Goal: Task Accomplishment & Management: Complete application form

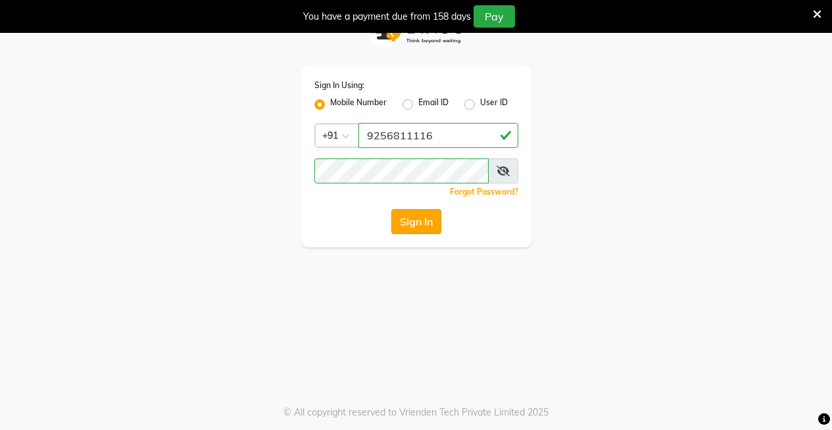
click at [408, 222] on button "Sign In" at bounding box center [416, 221] width 50 height 25
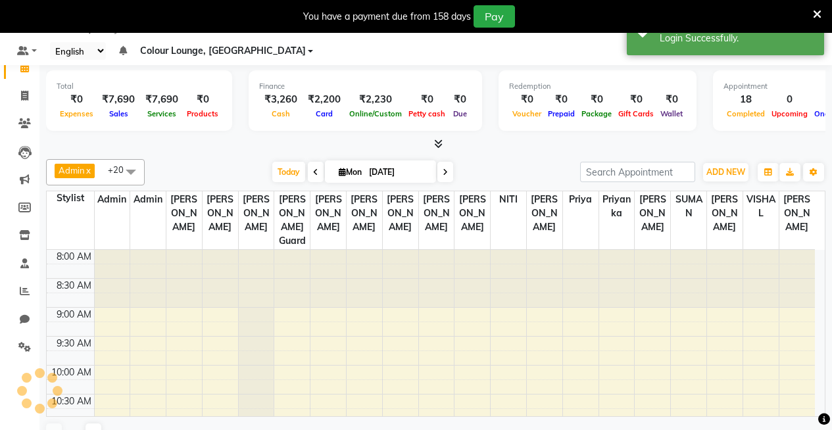
select select "75"
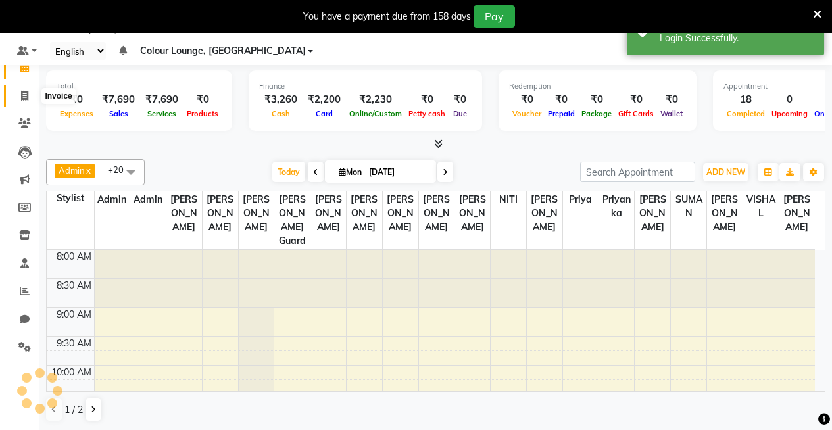
click at [22, 94] on icon at bounding box center [24, 96] width 7 height 10
select select "service"
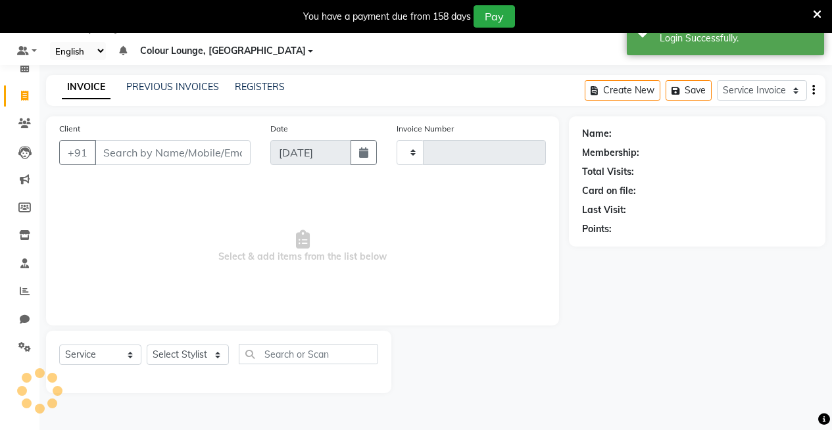
type input "3184"
select select "8015"
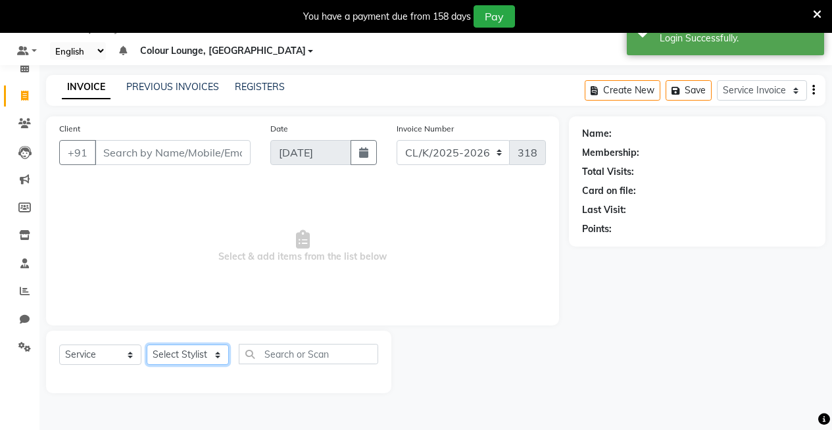
click at [201, 357] on select "Select Stylist" at bounding box center [188, 355] width 82 height 20
click at [191, 351] on select "Select Stylist" at bounding box center [188, 355] width 82 height 20
click at [191, 351] on select "Select Stylist Admin Admin [PERSON_NAME] [PERSON_NAME] Colour Lounge, [GEOGRAPH…" at bounding box center [188, 355] width 82 height 20
select select "82296"
click at [147, 345] on select "Select Stylist Admin Admin [PERSON_NAME] [PERSON_NAME] Colour Lounge, [GEOGRAPH…" at bounding box center [188, 355] width 82 height 20
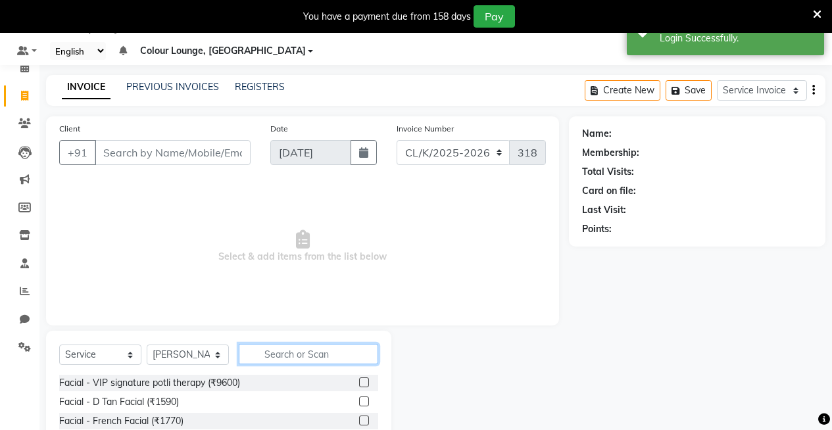
click at [280, 348] on input "text" at bounding box center [308, 354] width 139 height 20
type input "THR"
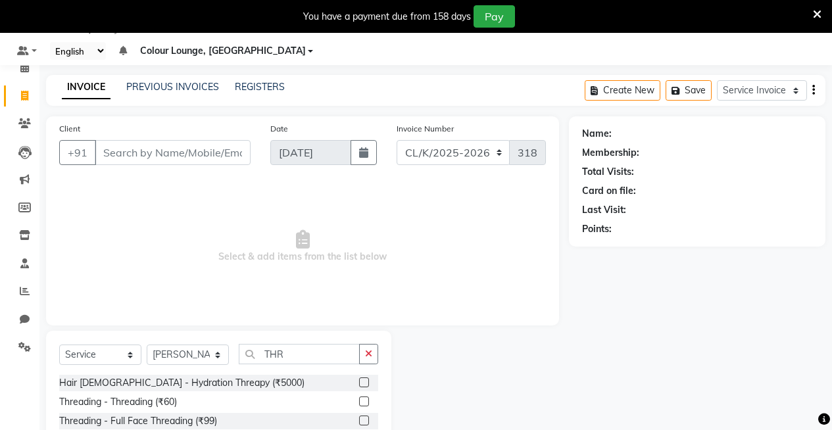
click at [359, 399] on label at bounding box center [364, 402] width 10 height 10
click at [359, 399] on input "checkbox" at bounding box center [363, 402] width 9 height 9
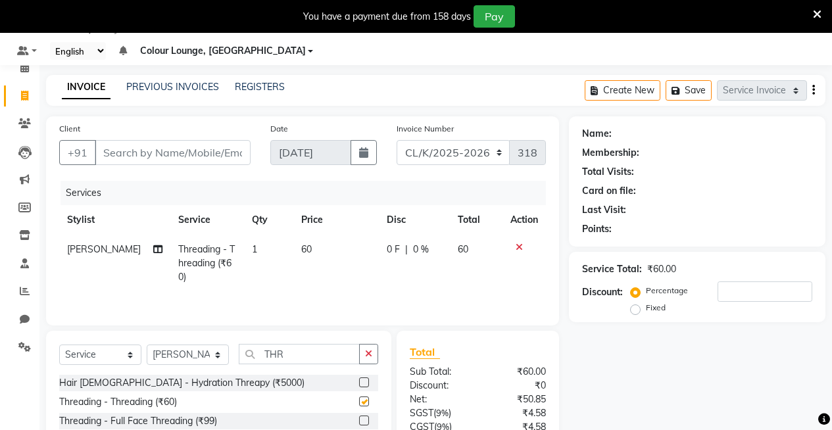
checkbox input "false"
click at [189, 149] on input "Client" at bounding box center [173, 152] width 156 height 25
click at [316, 250] on td "60" at bounding box center [336, 263] width 86 height 57
select select "82296"
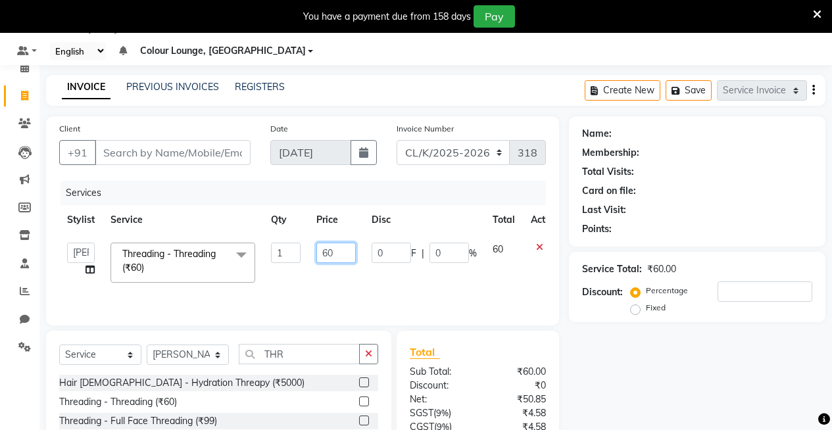
click at [330, 247] on input "60" at bounding box center [335, 253] width 39 height 20
type input "1"
click at [345, 253] on input "number" at bounding box center [335, 253] width 39 height 20
type input "1"
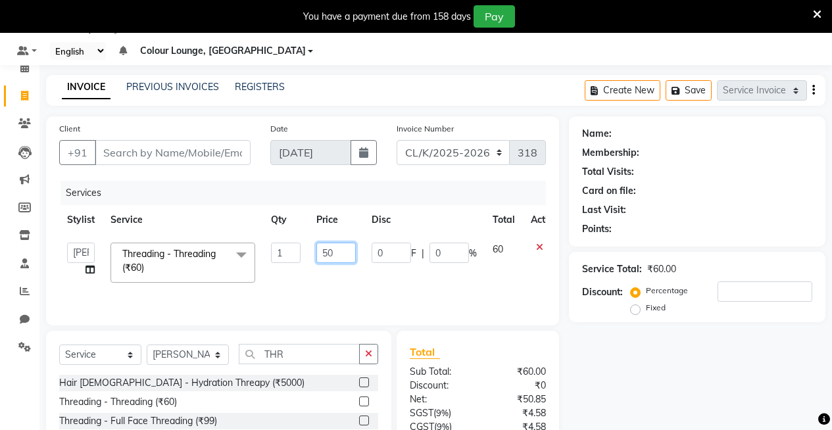
type input "5"
type input "80"
click at [301, 282] on tr "Admin Admin AKHIL ANKUSH Baljinder Colour Lounge, Kabir Park Colour Lounge, Kab…" at bounding box center [312, 263] width 507 height 56
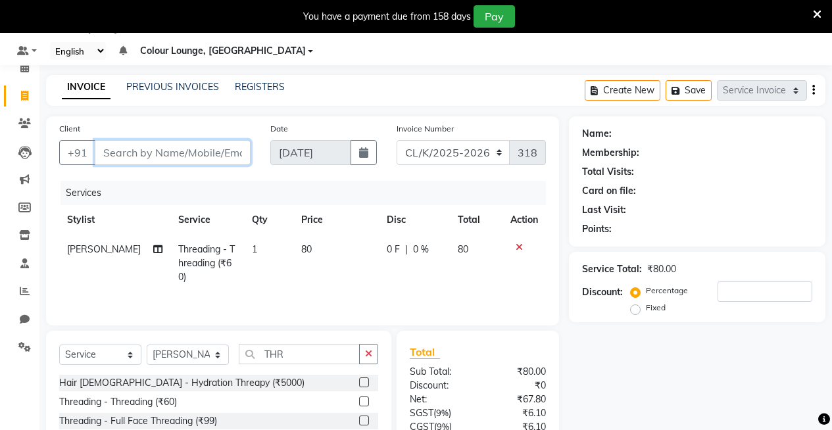
click at [228, 144] on input "Client" at bounding box center [173, 152] width 156 height 25
click at [116, 159] on input "Client" at bounding box center [173, 152] width 156 height 25
click at [182, 151] on input "Client" at bounding box center [173, 152] width 156 height 25
type input "6"
type input "0"
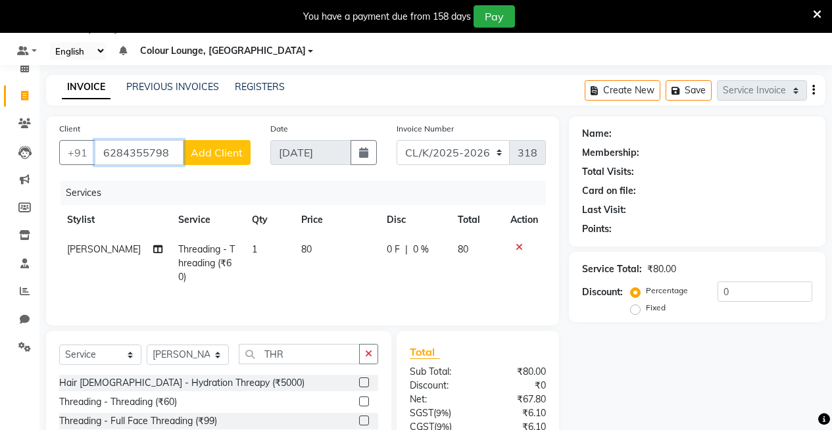
type input "6284355798"
click at [191, 152] on button "Add Client" at bounding box center [217, 152] width 68 height 25
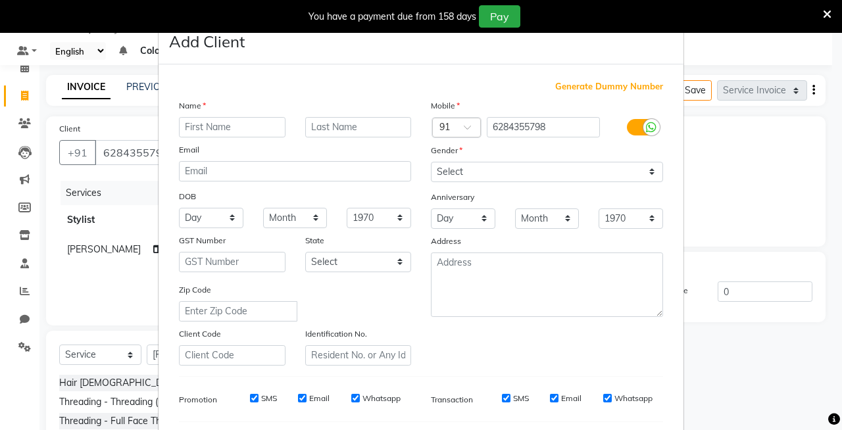
click at [230, 132] on input "text" at bounding box center [232, 127] width 107 height 20
type input "KIRAN"
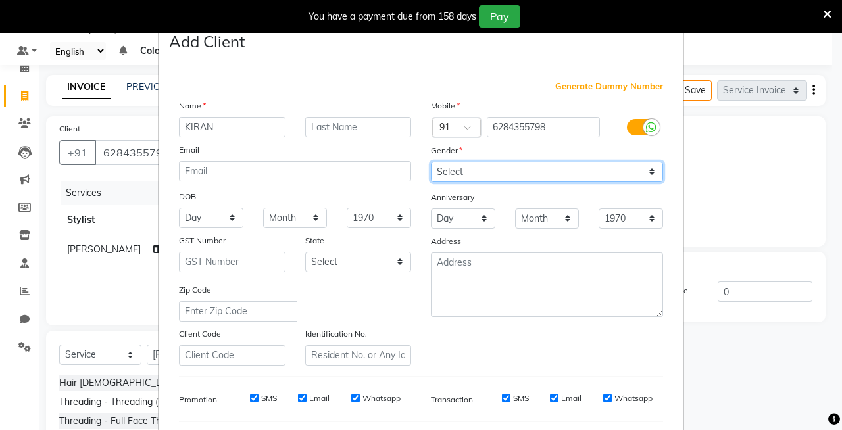
click at [493, 164] on select "Select Male Female Other Prefer Not To Say" at bounding box center [547, 172] width 232 height 20
select select "female"
click at [431, 162] on select "Select Male Female Other Prefer Not To Say" at bounding box center [547, 172] width 232 height 20
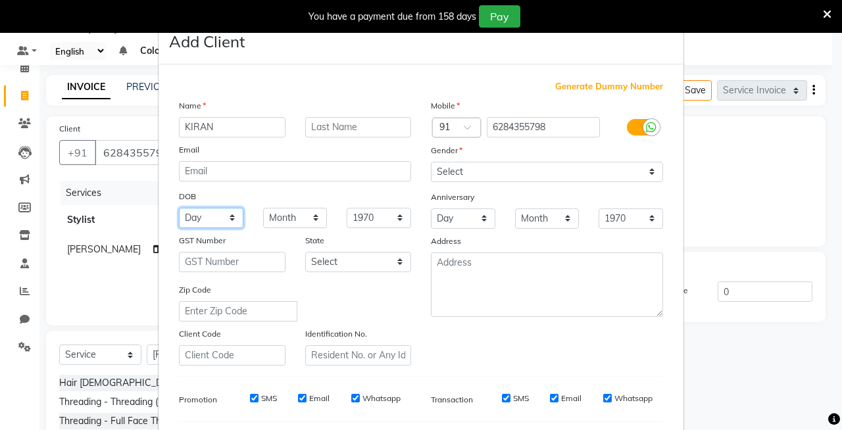
click at [195, 216] on select "Day 01 02 03 04 05 06 07 08 09 10 11 12 13 14 15 16 17 18 19 20 21 22 23 24 25 …" at bounding box center [211, 218] width 64 height 20
select select "21"
click at [179, 208] on select "Day 01 02 03 04 05 06 07 08 09 10 11 12 13 14 15 16 17 18 19 20 21 22 23 24 25 …" at bounding box center [211, 218] width 64 height 20
click at [263, 218] on select "Month January February March April May June July August September October Novem…" at bounding box center [295, 218] width 64 height 20
select select "01"
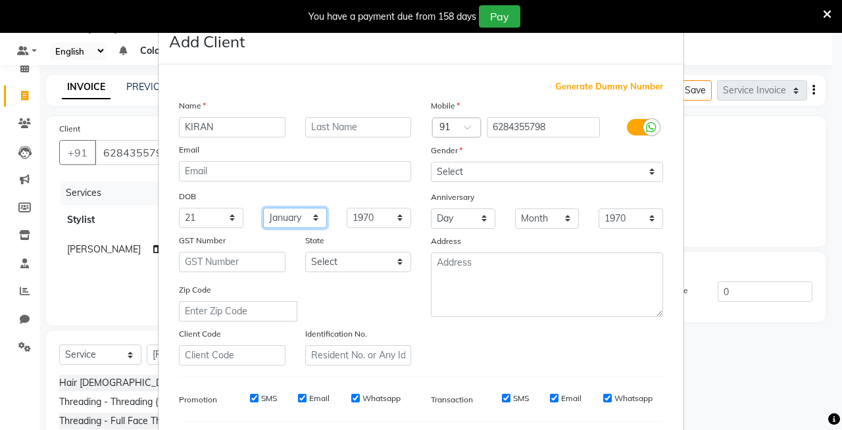
click at [263, 208] on select "Month January February March April May June July August September October Novem…" at bounding box center [295, 218] width 64 height 20
click at [382, 219] on select "1940 1941 1942 1943 1944 1945 1946 1947 1948 1949 1950 1951 1952 1953 1954 1955…" at bounding box center [379, 218] width 64 height 20
select select "2002"
click at [347, 208] on select "1940 1941 1942 1943 1944 1945 1946 1947 1948 1949 1950 1951 1952 1953 1954 1955…" at bounding box center [379, 218] width 64 height 20
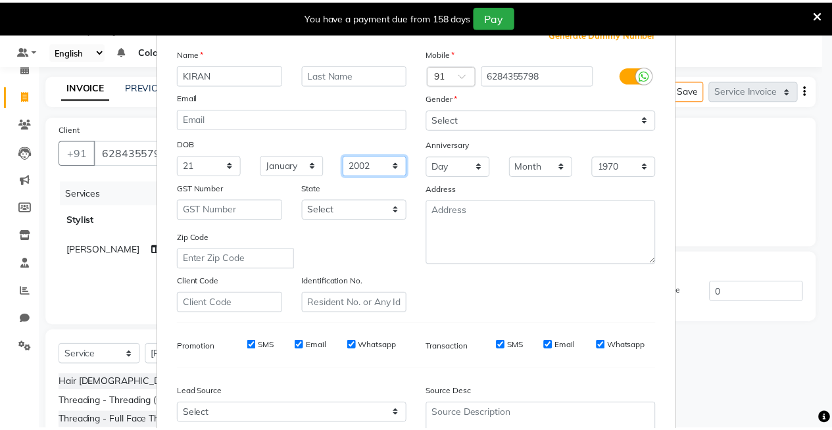
scroll to position [177, 0]
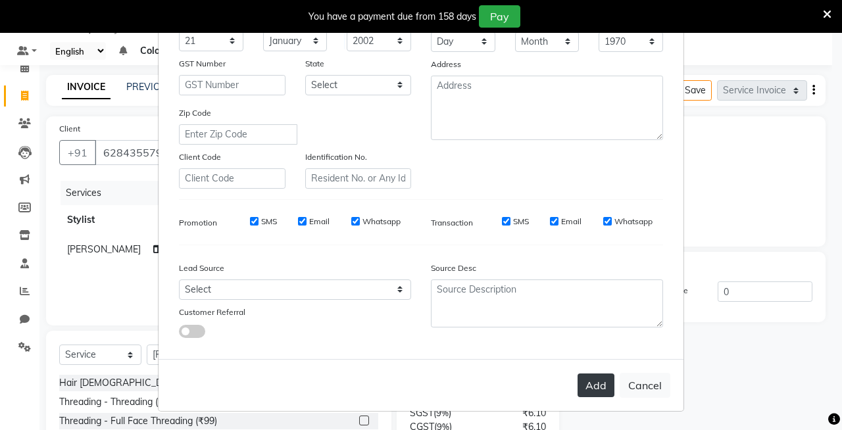
click at [603, 387] on button "Add" at bounding box center [596, 386] width 37 height 24
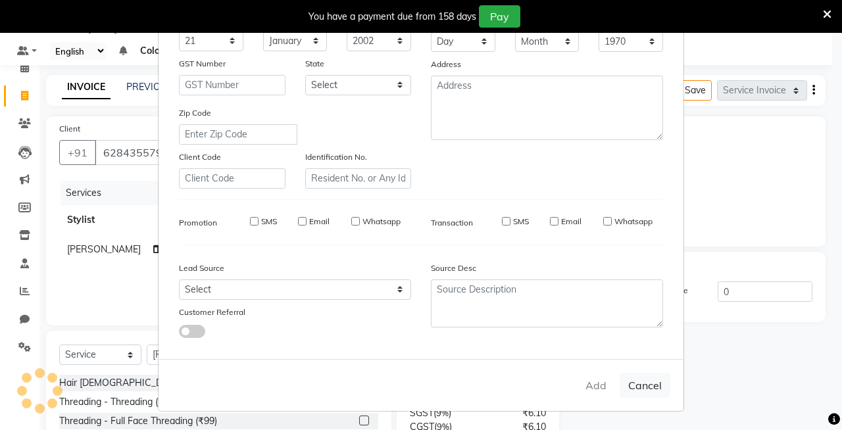
select select
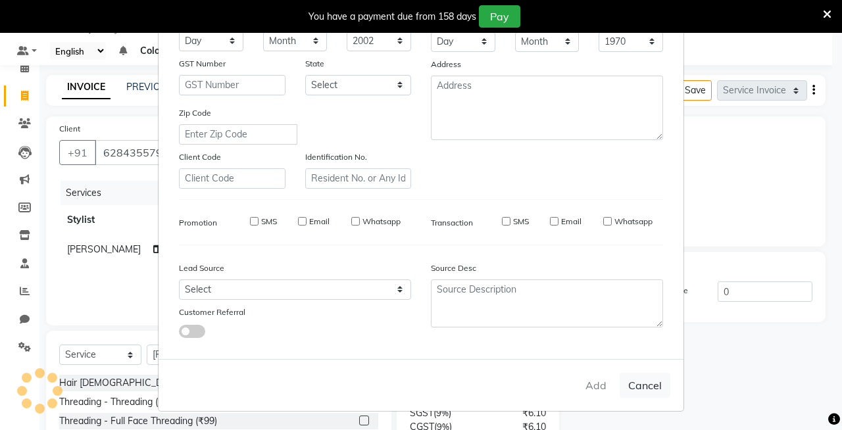
select select
checkbox input "false"
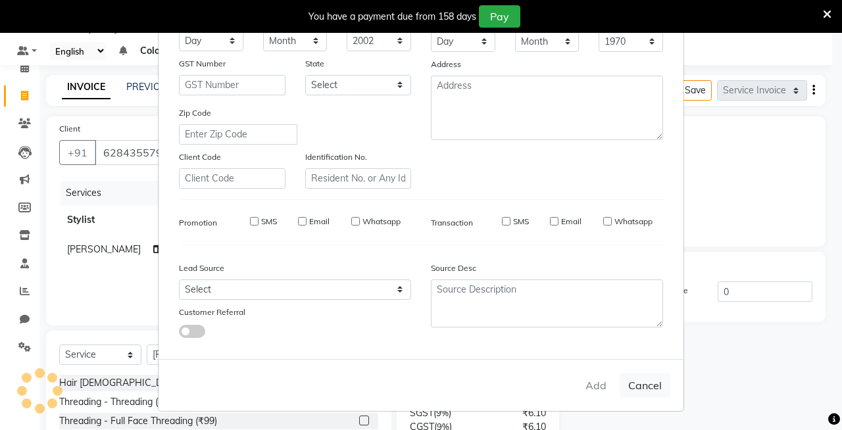
checkbox input "false"
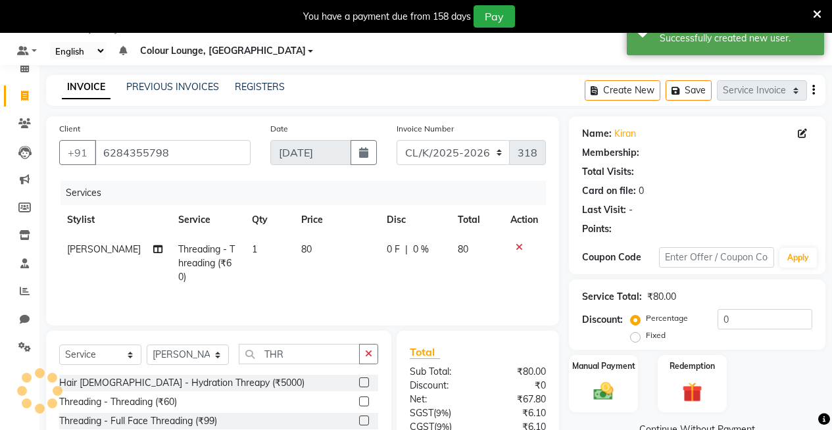
select select "1: Object"
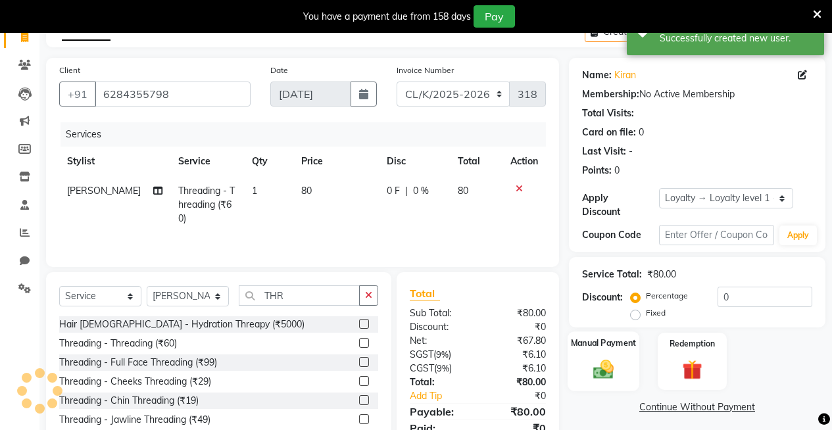
scroll to position [147, 0]
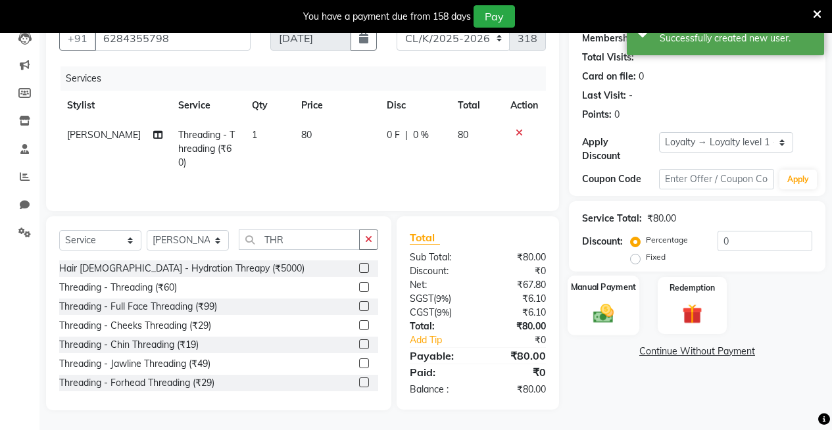
click at [610, 301] on img at bounding box center [604, 313] width 34 height 24
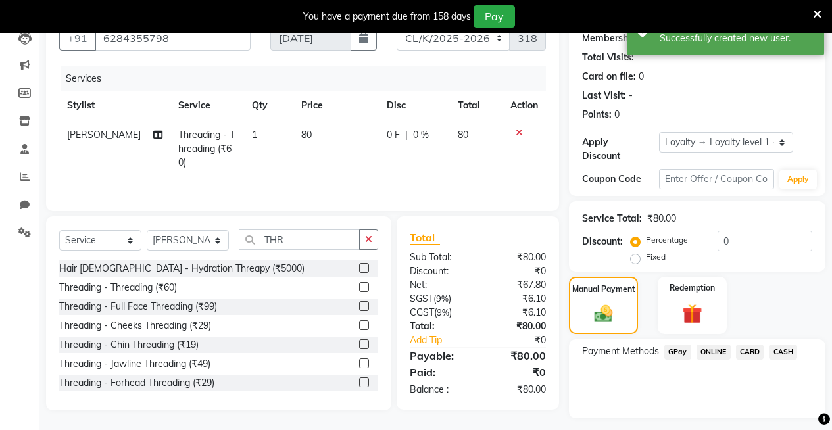
click at [786, 345] on span "CASH" at bounding box center [783, 352] width 28 height 15
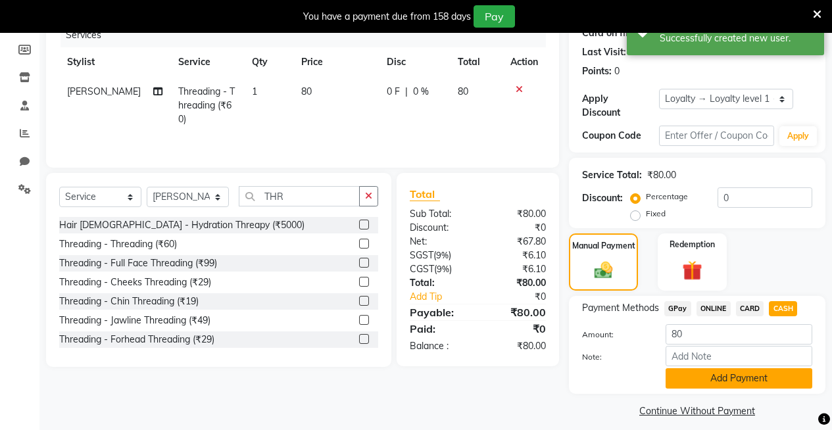
click at [758, 368] on button "Add Payment" at bounding box center [739, 378] width 147 height 20
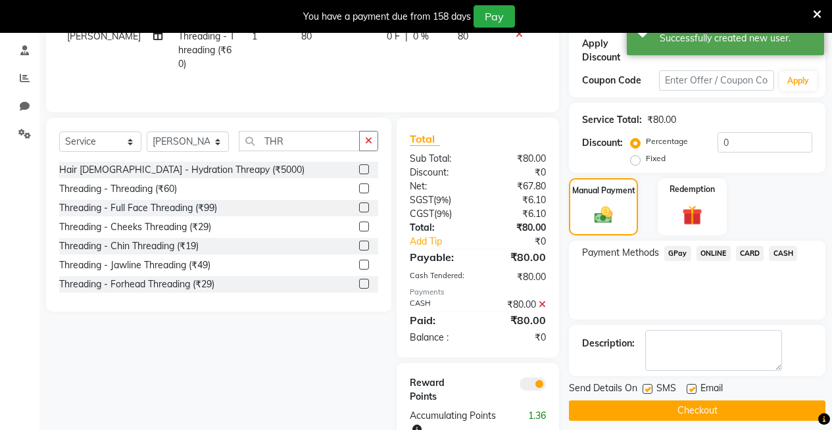
scroll to position [285, 0]
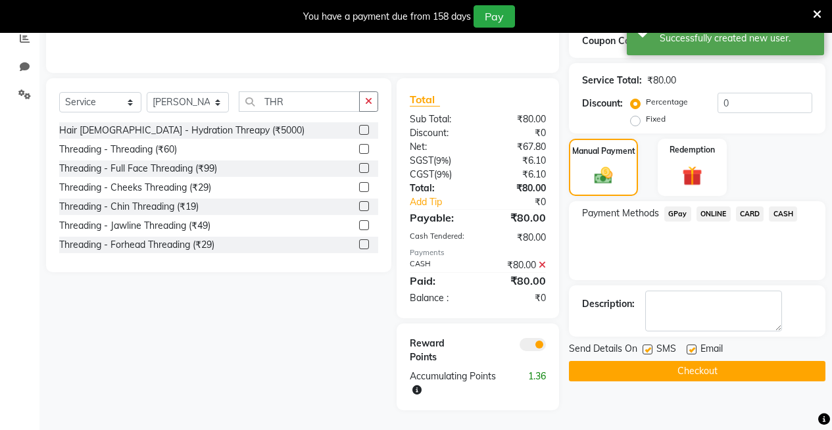
click at [754, 369] on button "Checkout" at bounding box center [697, 371] width 257 height 20
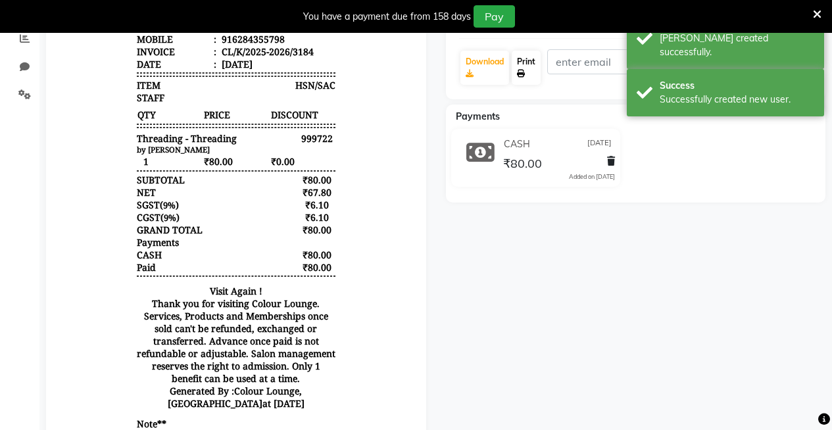
click at [529, 72] on link "Print" at bounding box center [526, 68] width 29 height 34
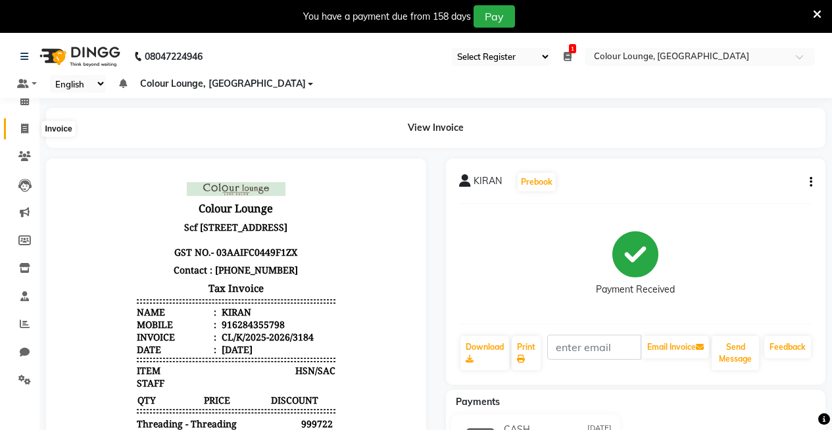
click at [17, 124] on span at bounding box center [24, 129] width 23 height 15
select select "service"
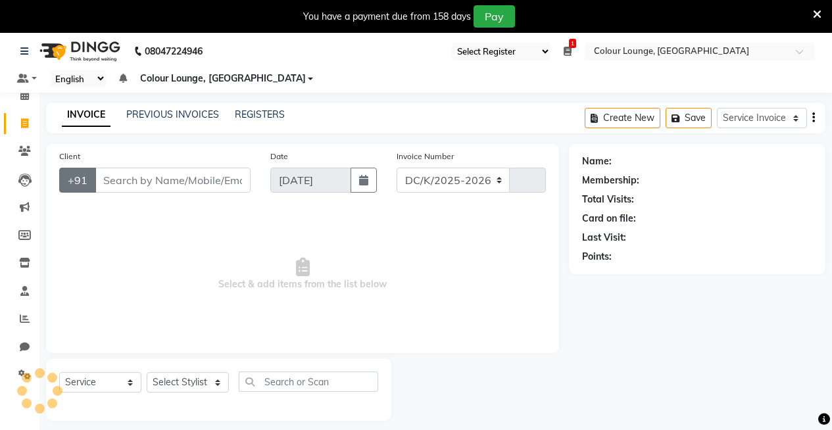
select select "8015"
type input "3185"
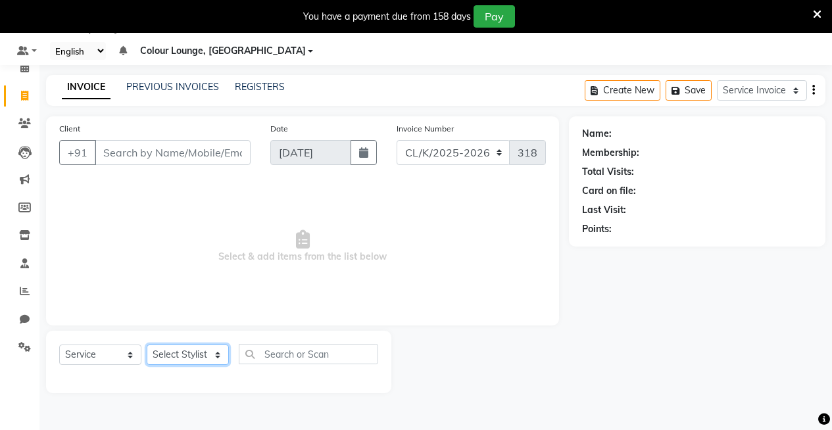
click at [171, 351] on select "Select Stylist Admin Admin AKHIL ANKUSH Baljinder Colour Lounge, Kabir Park Col…" at bounding box center [188, 355] width 82 height 20
select select "82296"
click at [147, 345] on select "Select Stylist Admin Admin AKHIL ANKUSH Baljinder Colour Lounge, Kabir Park Col…" at bounding box center [188, 355] width 82 height 20
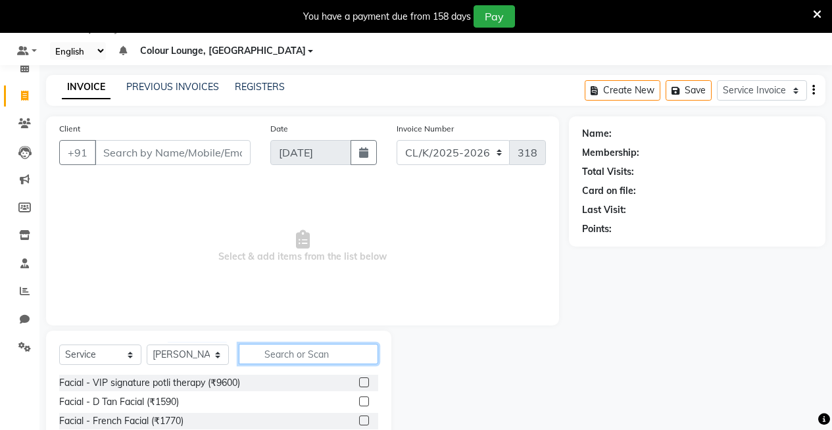
click at [320, 357] on input "text" at bounding box center [308, 354] width 139 height 20
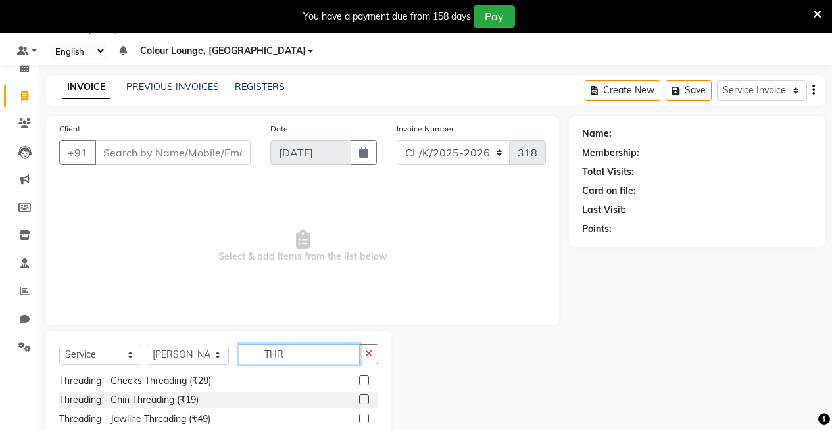
scroll to position [0, 0]
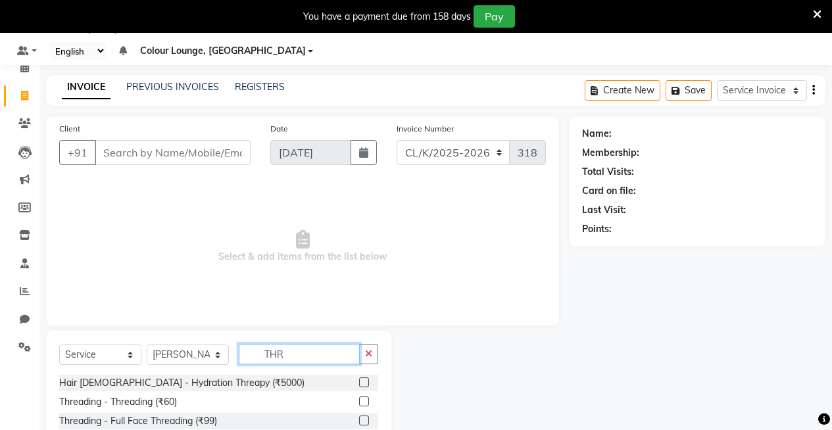
type input "THR"
click at [359, 420] on label at bounding box center [364, 421] width 10 height 10
click at [359, 420] on input "checkbox" at bounding box center [363, 421] width 9 height 9
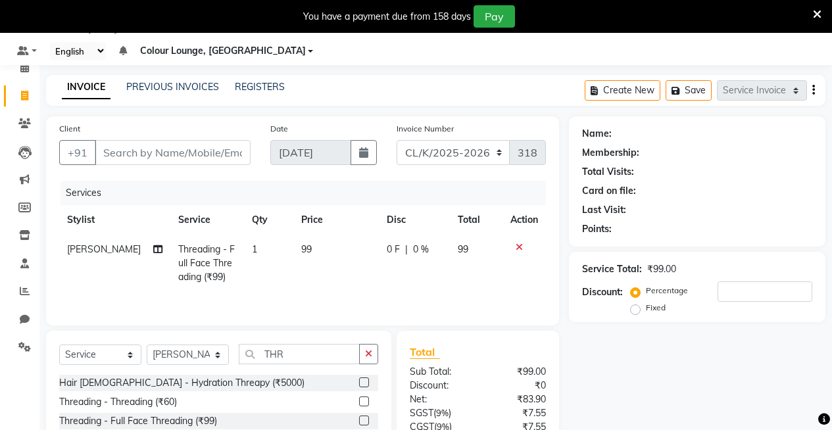
checkbox input "false"
click at [325, 248] on td "99" at bounding box center [336, 263] width 86 height 57
select select "82296"
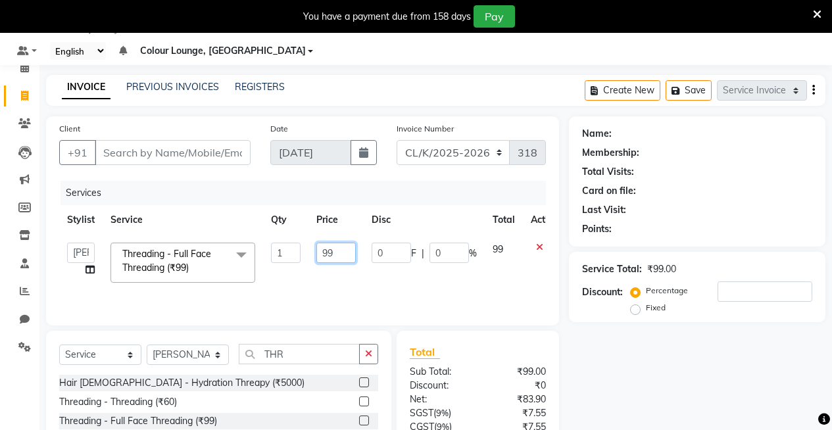
click at [346, 250] on input "99" at bounding box center [335, 253] width 39 height 20
type input "9"
type input "100"
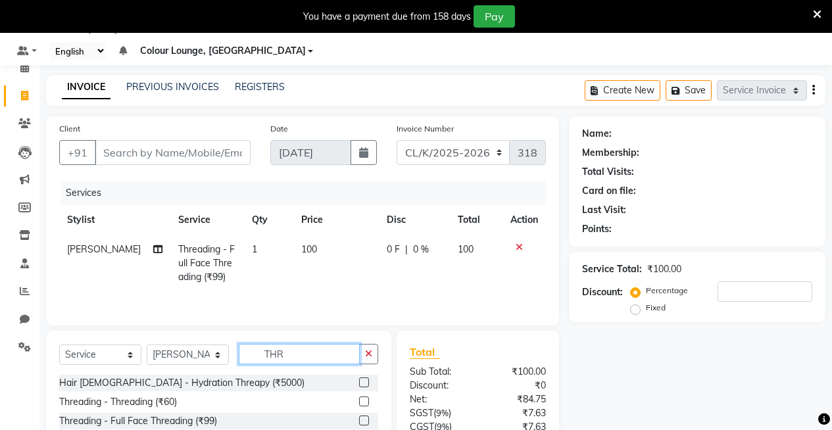
click at [301, 355] on input "THR" at bounding box center [299, 354] width 121 height 20
type input "T"
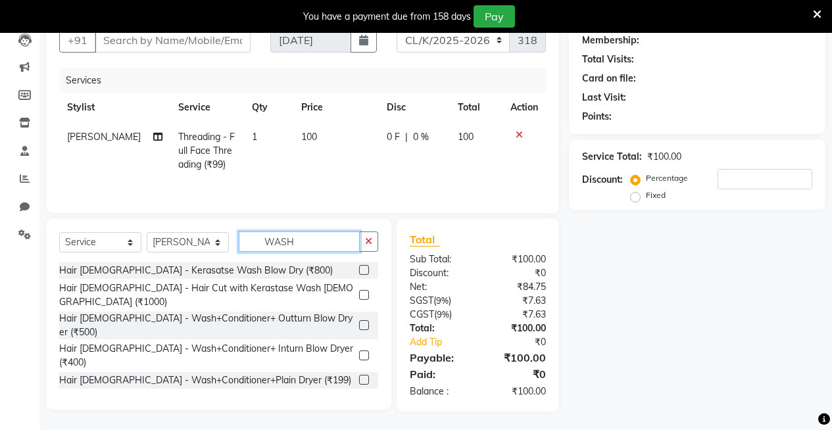
scroll to position [147, 0]
type input "WASH"
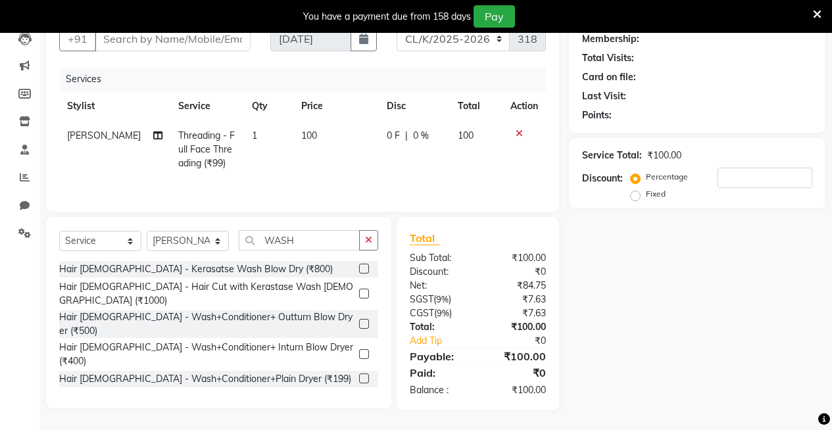
click at [366, 374] on label at bounding box center [364, 379] width 10 height 10
click at [366, 375] on input "checkbox" at bounding box center [363, 379] width 9 height 9
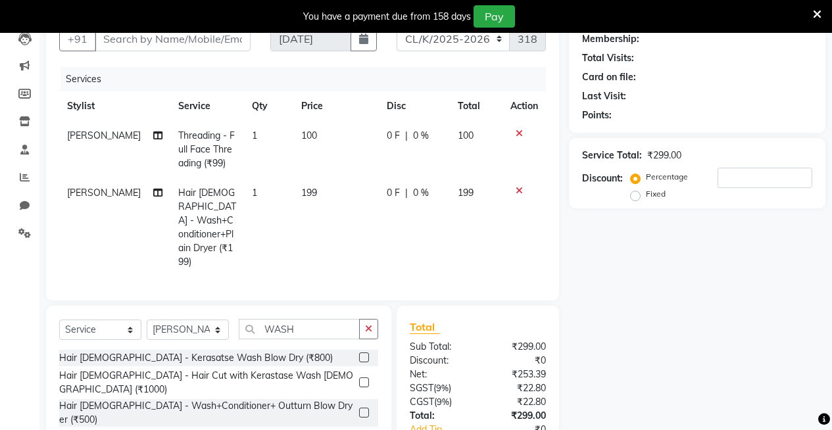
checkbox input "false"
click at [326, 179] on td "199" at bounding box center [336, 227] width 86 height 99
select select "82296"
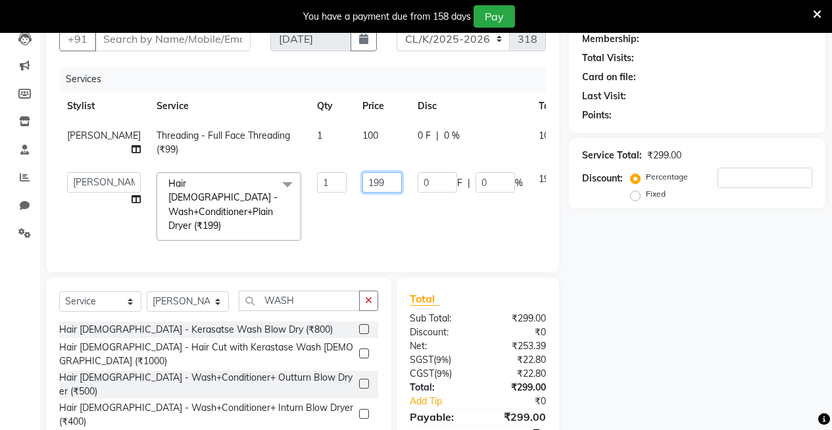
click at [362, 184] on input "199" at bounding box center [381, 182] width 39 height 20
type input "1"
type input "200"
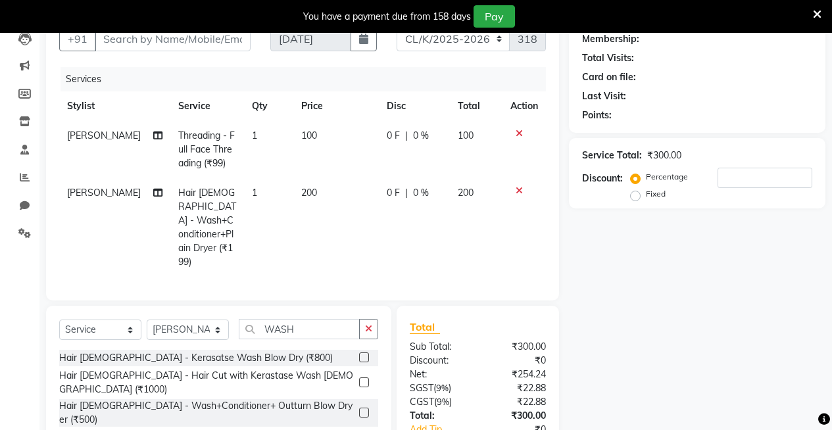
click at [95, 197] on span "NAVDEEP KAUR" at bounding box center [104, 193] width 74 height 12
select select "82296"
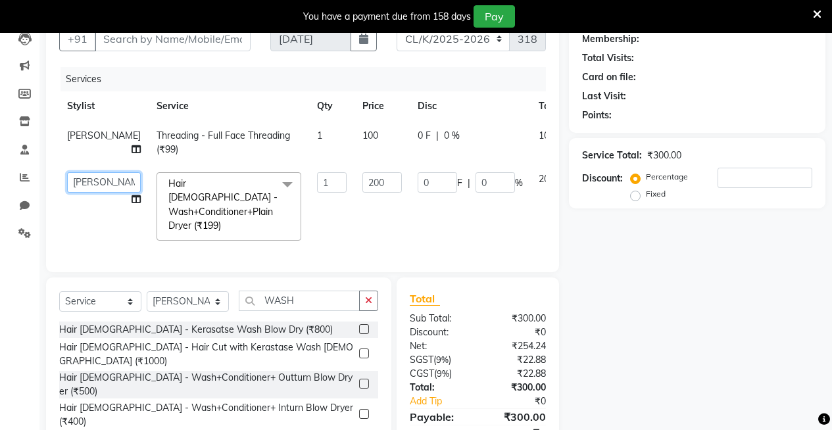
click at [95, 189] on select "Admin Admin AKHIL ANKUSH Baljinder Colour Lounge, Kabir Park Colour Lounge, Kab…" at bounding box center [104, 182] width 74 height 20
select select "70129"
click at [322, 215] on td "1" at bounding box center [331, 206] width 45 height 84
click at [189, 42] on input "Client" at bounding box center [173, 38] width 156 height 25
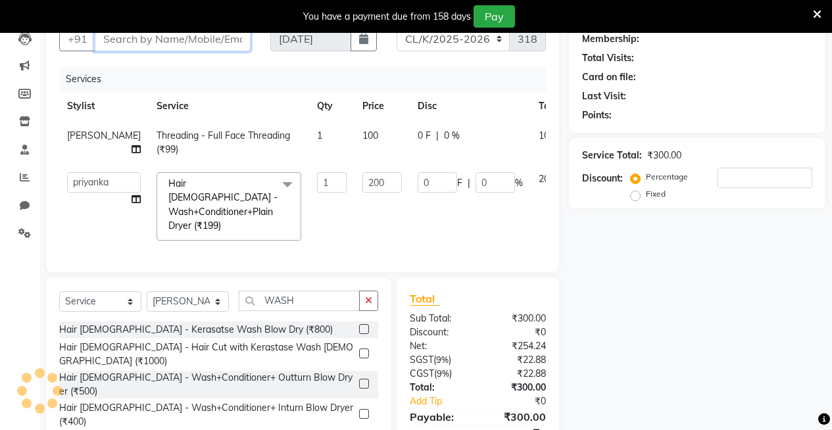
type input "7"
type input "0"
click at [134, 40] on input "70874544" at bounding box center [139, 38] width 89 height 25
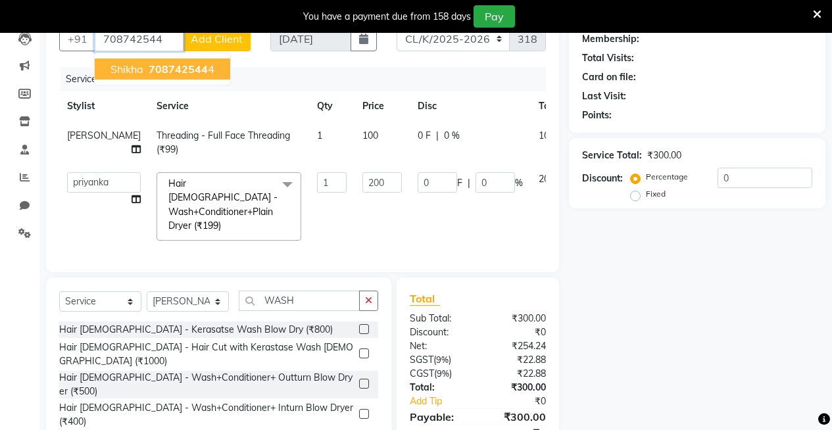
click at [178, 72] on span "708742544" at bounding box center [178, 68] width 59 height 13
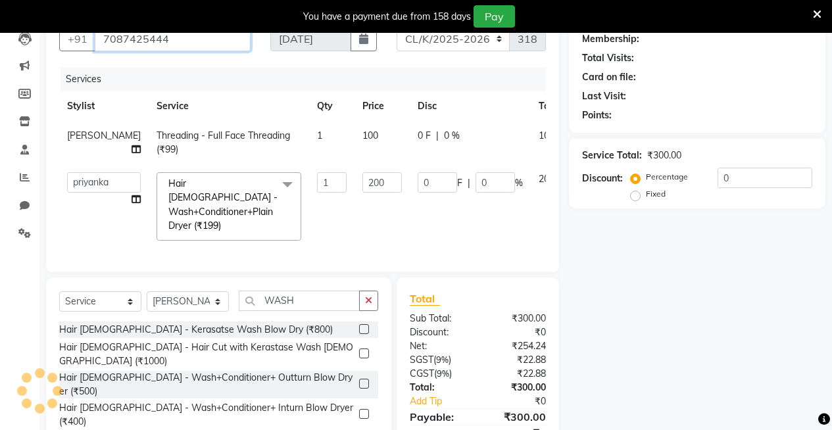
type input "7087425444"
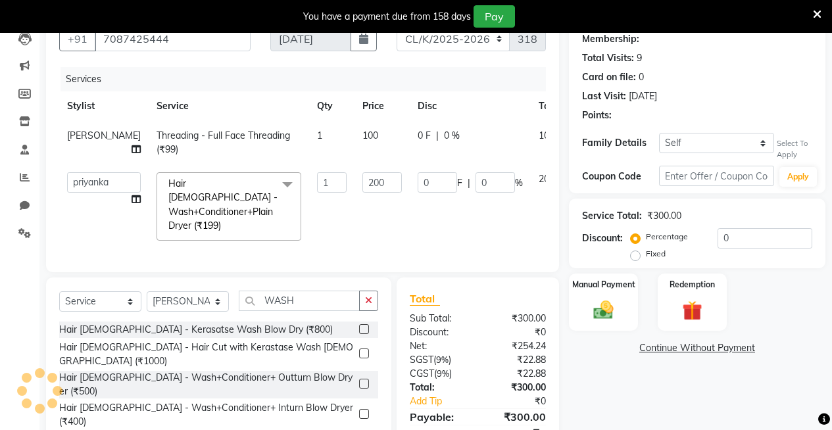
select select "1: Object"
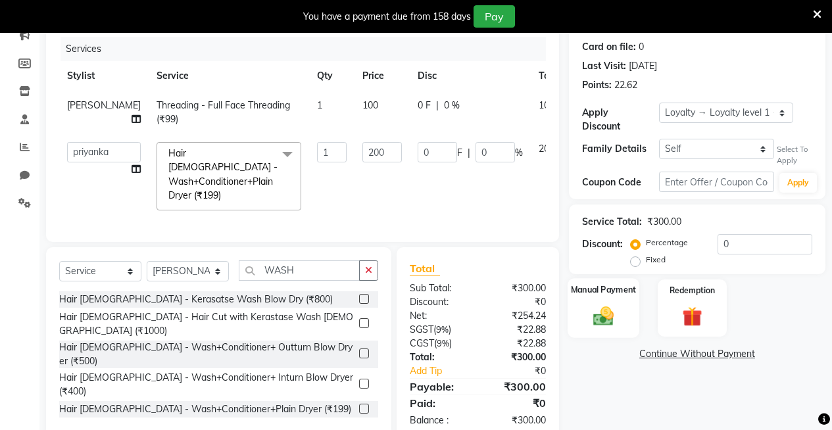
scroll to position [203, 0]
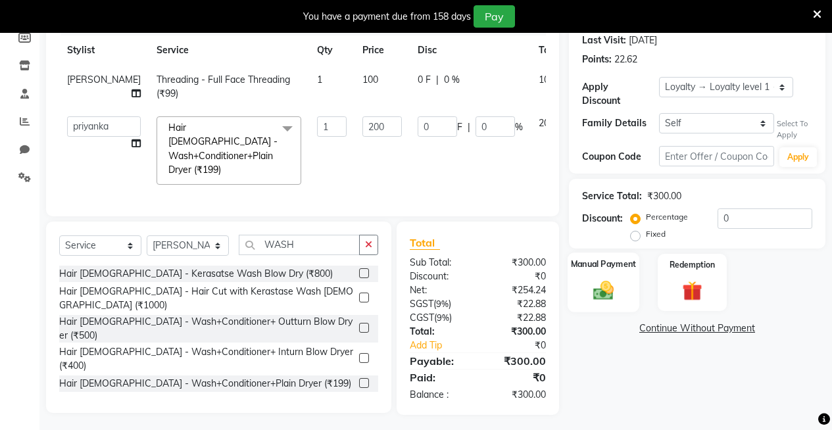
click at [618, 264] on div "Manual Payment" at bounding box center [604, 283] width 72 height 60
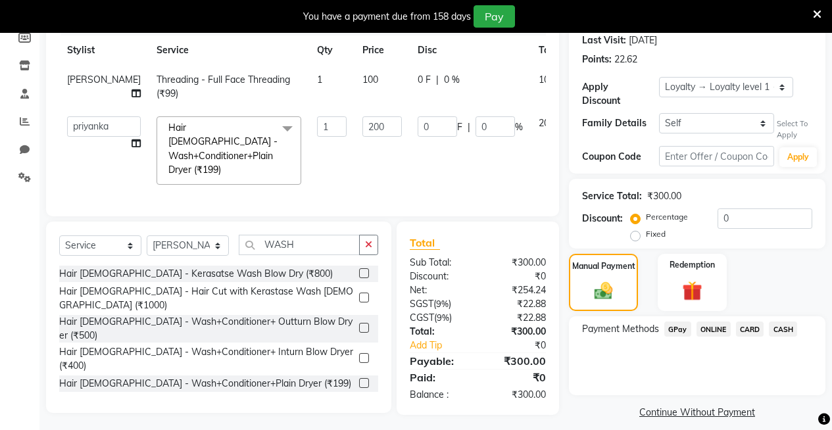
click at [672, 322] on span "GPay" at bounding box center [677, 329] width 27 height 15
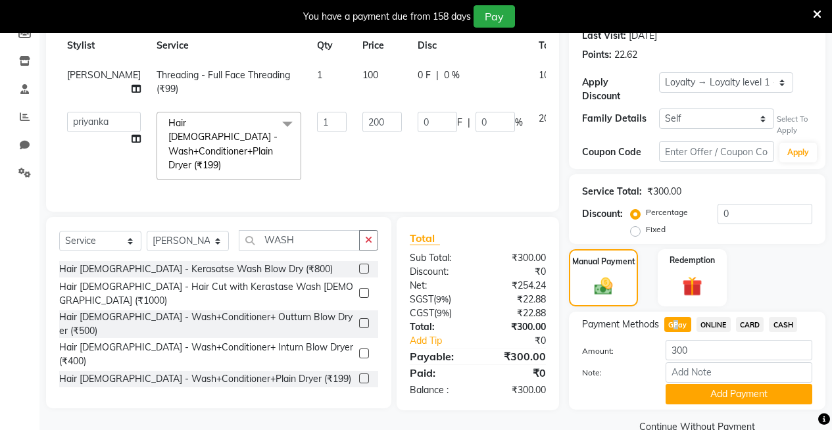
scroll to position [223, 0]
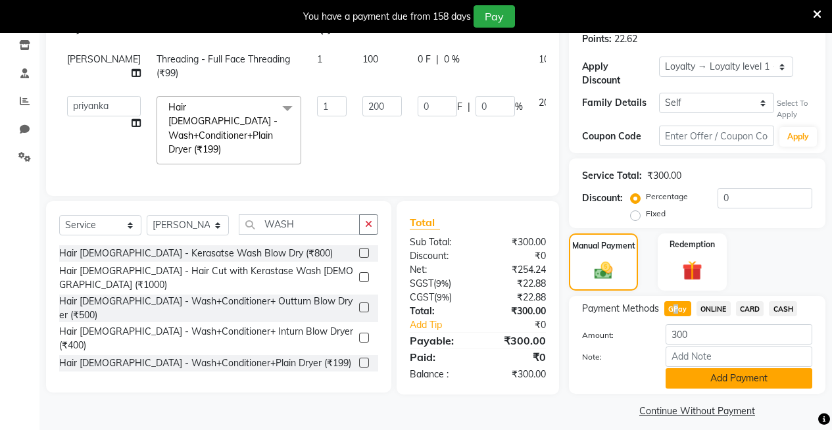
click at [734, 368] on button "Add Payment" at bounding box center [739, 378] width 147 height 20
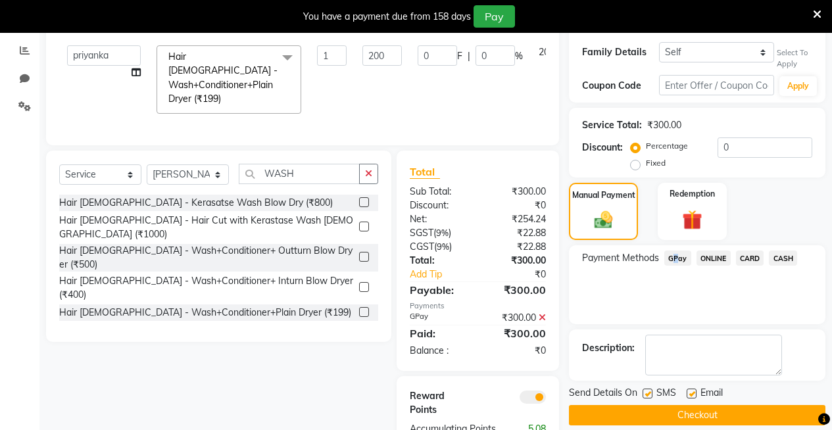
scroll to position [322, 0]
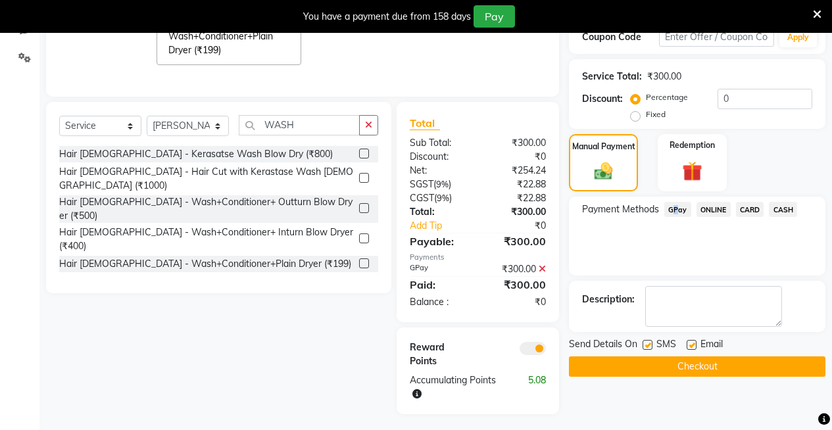
click at [727, 357] on button "Checkout" at bounding box center [697, 367] width 257 height 20
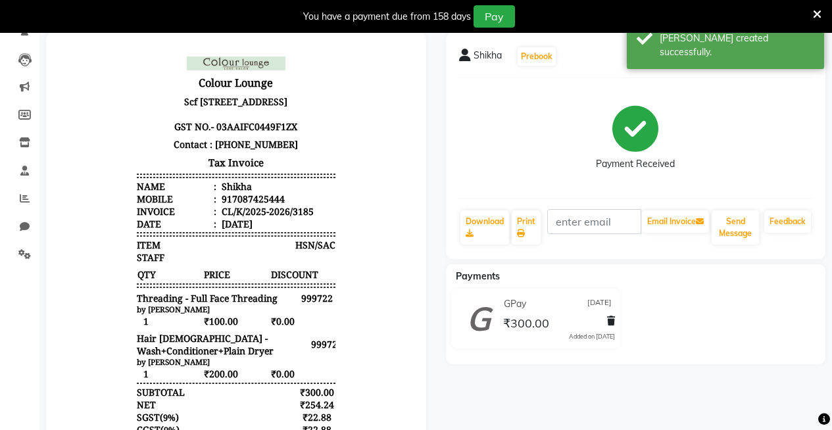
scroll to position [125, 0]
click at [524, 229] on link "Print" at bounding box center [526, 228] width 29 height 34
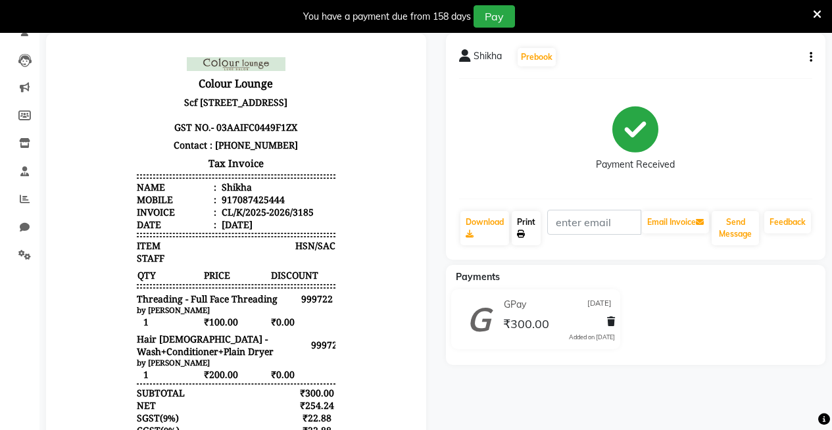
scroll to position [388, 0]
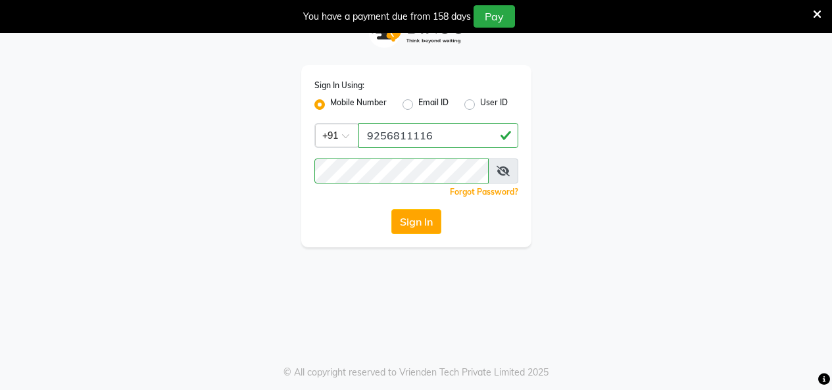
scroll to position [33, 0]
click at [410, 222] on button "Sign In" at bounding box center [416, 221] width 50 height 25
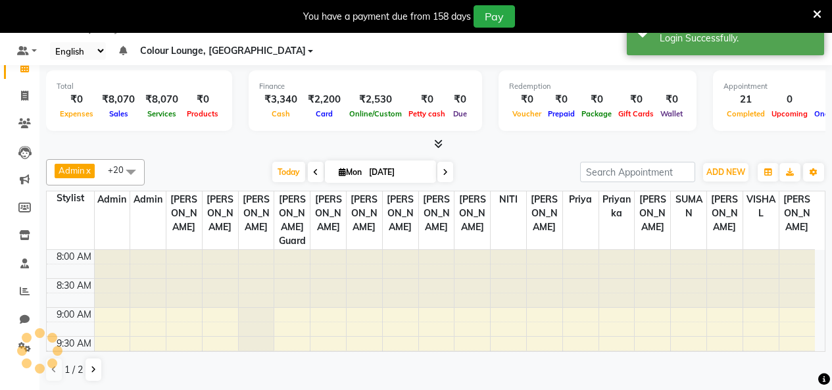
select select "75"
select select "en"
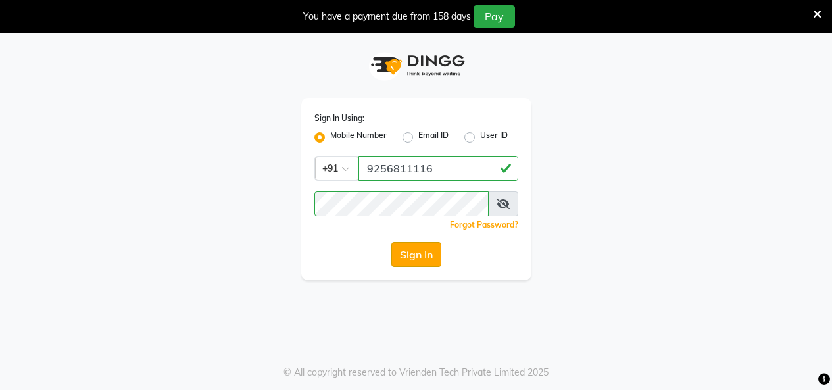
click at [393, 248] on button "Sign In" at bounding box center [416, 254] width 50 height 25
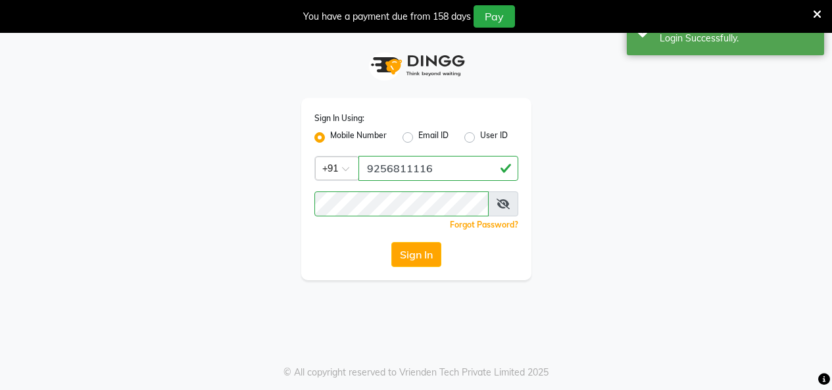
select select "75"
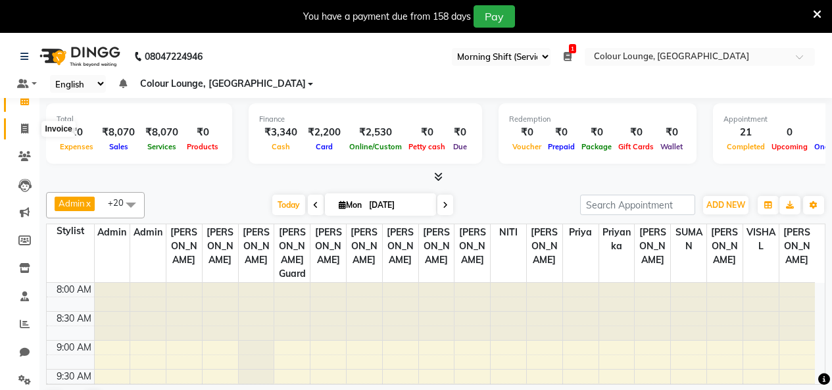
click at [24, 132] on icon at bounding box center [24, 129] width 7 height 10
select select "service"
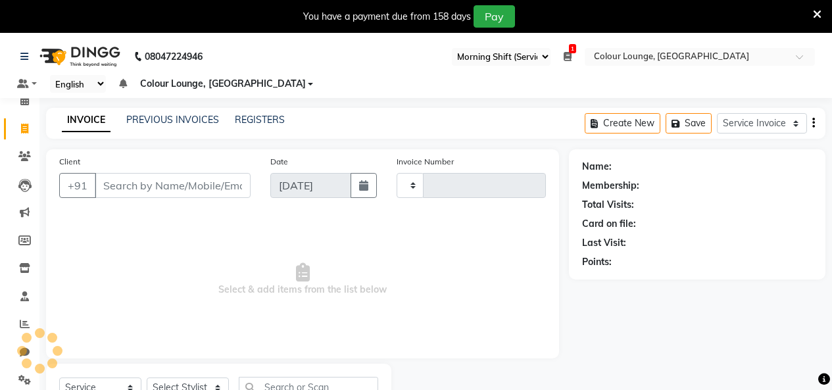
type input "3186"
select select "8015"
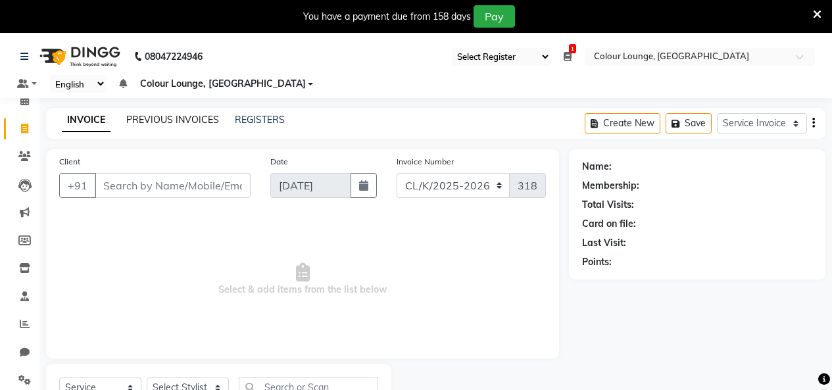
click at [180, 118] on link "PREVIOUS INVOICES" at bounding box center [172, 120] width 93 height 12
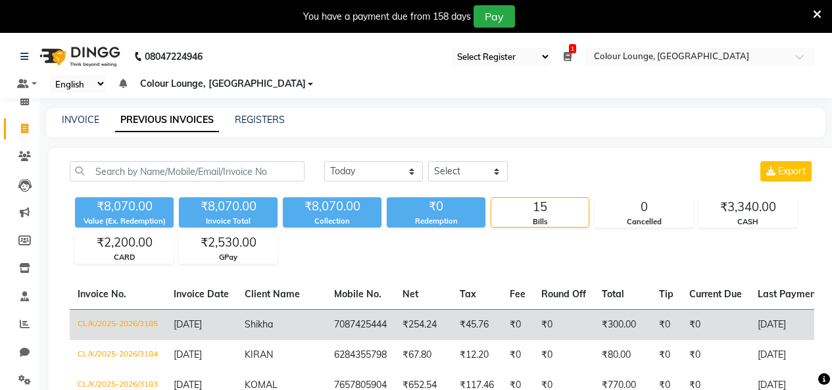
click at [420, 324] on td "₹254.24" at bounding box center [423, 324] width 57 height 31
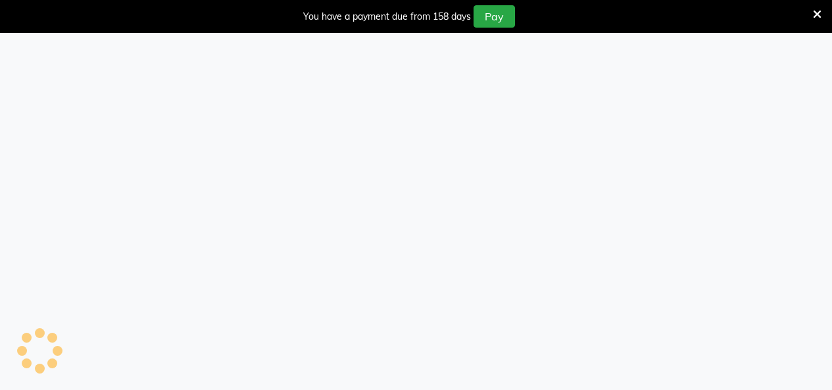
select select "75"
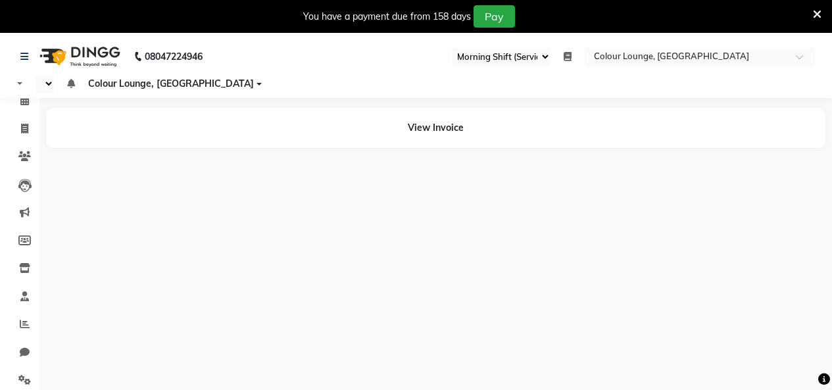
select select "en"
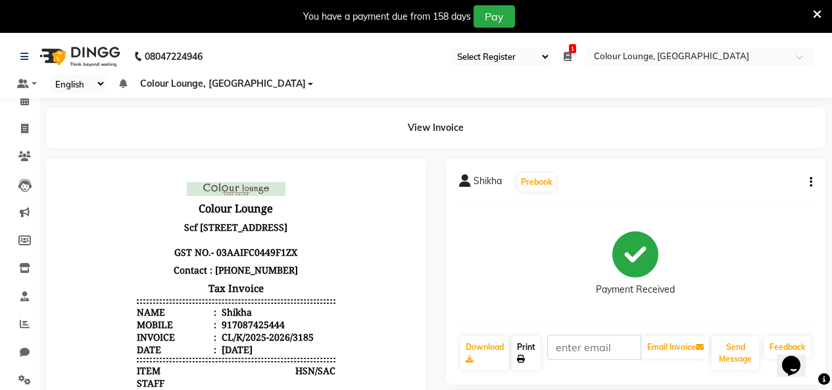
click at [532, 357] on link "Print" at bounding box center [526, 353] width 29 height 34
click at [26, 128] on icon at bounding box center [24, 129] width 7 height 10
select select "service"
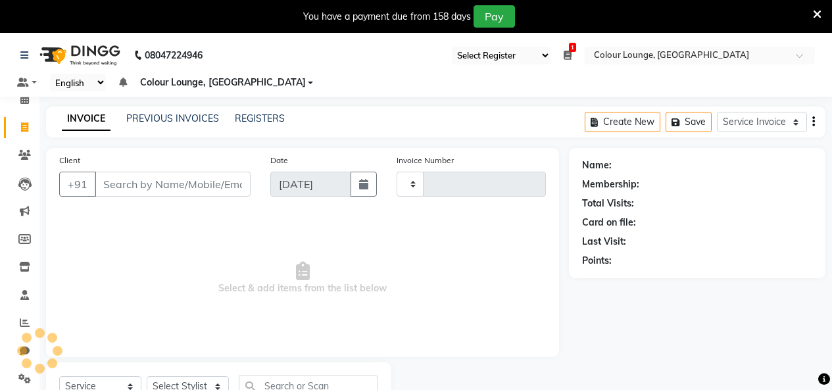
type input "3186"
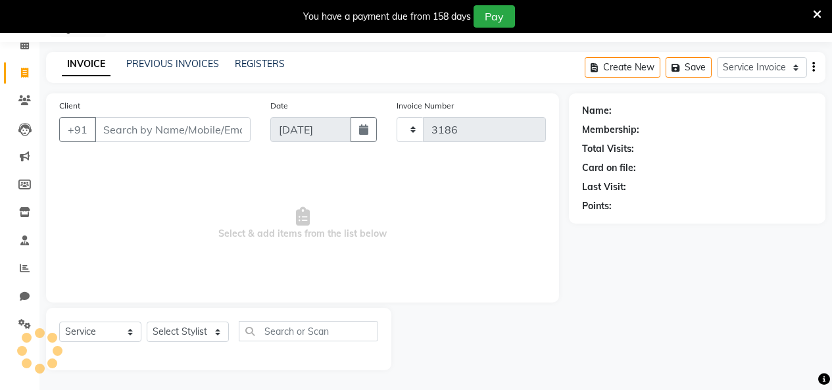
select select "8015"
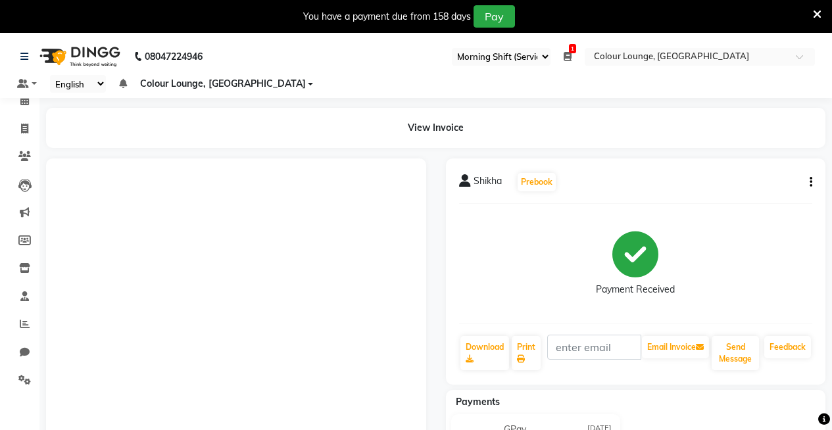
select select "75"
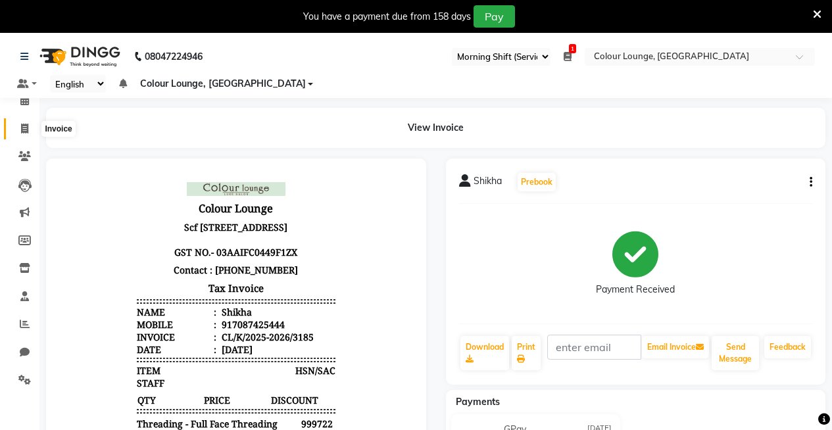
click at [21, 125] on icon at bounding box center [24, 129] width 7 height 10
select select "service"
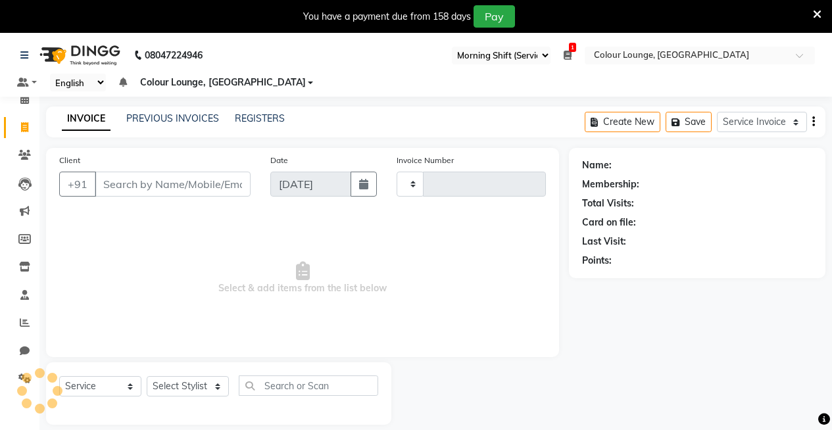
scroll to position [33, 0]
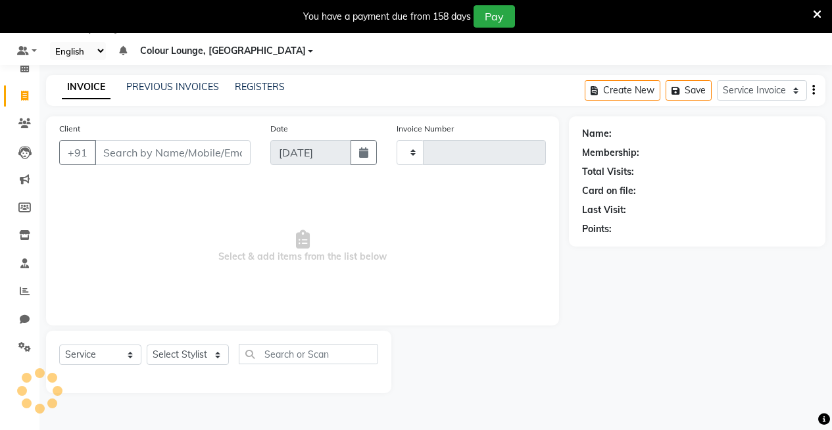
type input "3186"
select select "8015"
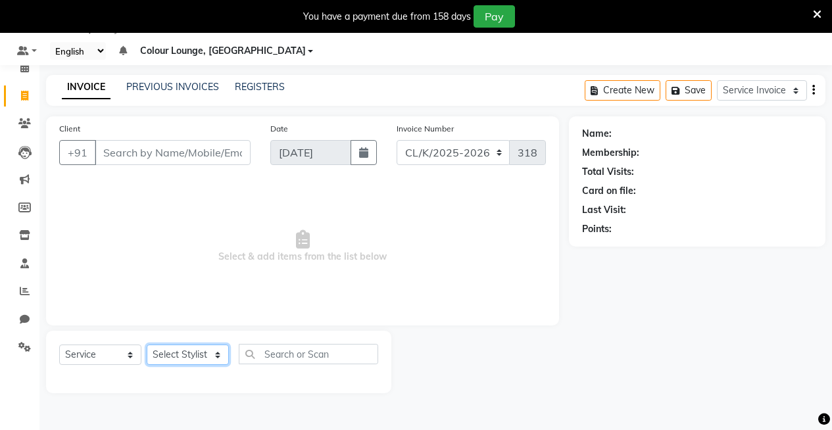
click at [174, 351] on select "Select Stylist" at bounding box center [188, 355] width 82 height 20
select select "70130"
click at [147, 345] on select "Select Stylist Admin Admin [PERSON_NAME] [PERSON_NAME] Colour Lounge, [GEOGRAPH…" at bounding box center [188, 355] width 82 height 20
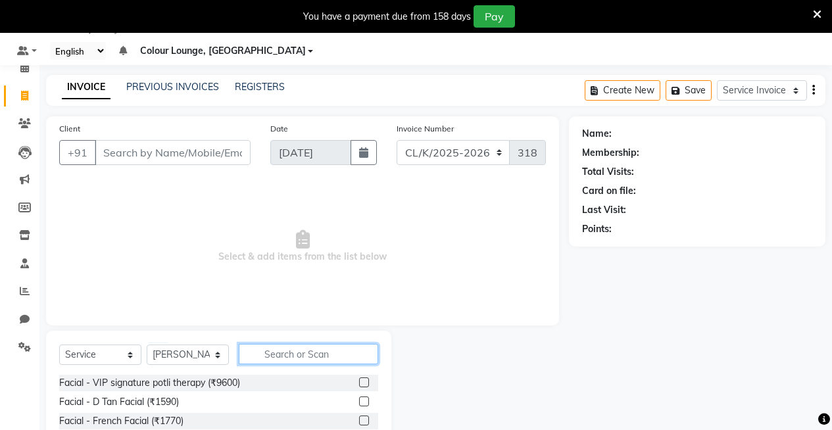
click at [278, 353] on input "text" at bounding box center [308, 354] width 139 height 20
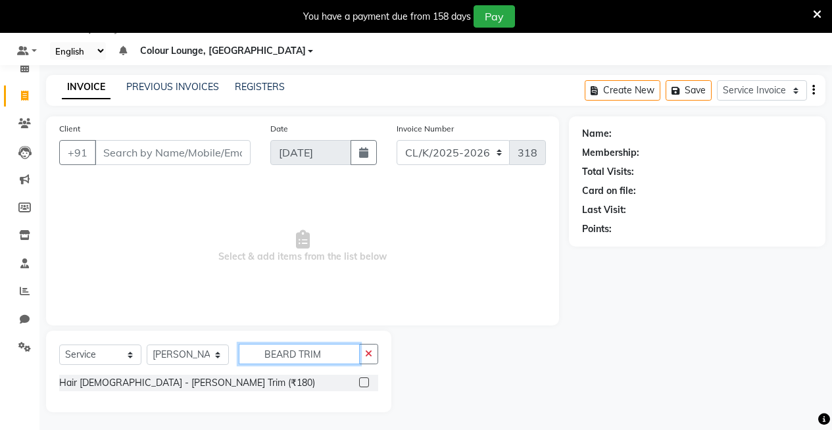
type input "BEARD TRIM"
click at [362, 382] on label at bounding box center [364, 383] width 10 height 10
click at [362, 382] on input "checkbox" at bounding box center [363, 383] width 9 height 9
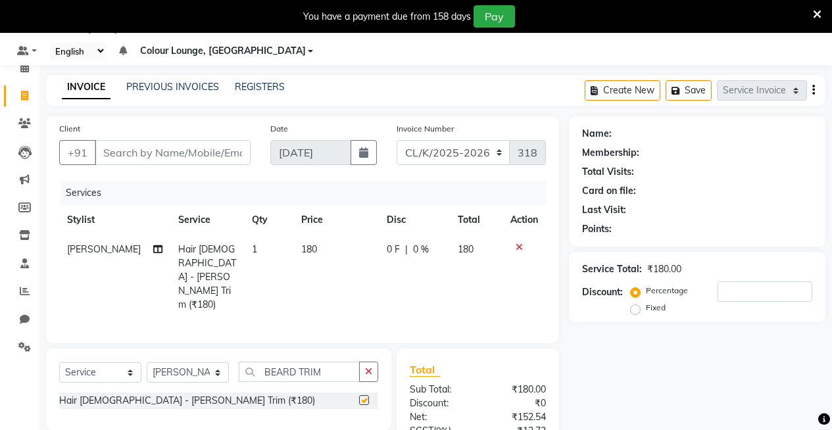
checkbox input "false"
click at [210, 153] on input "Client" at bounding box center [173, 152] width 156 height 25
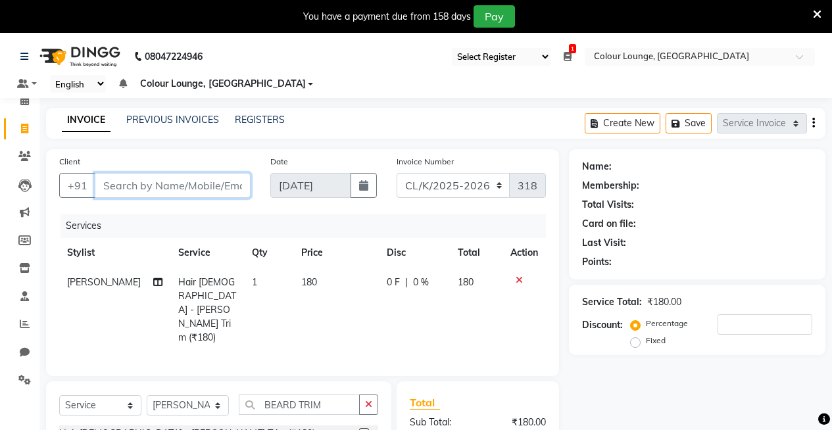
type input "9"
type input "0"
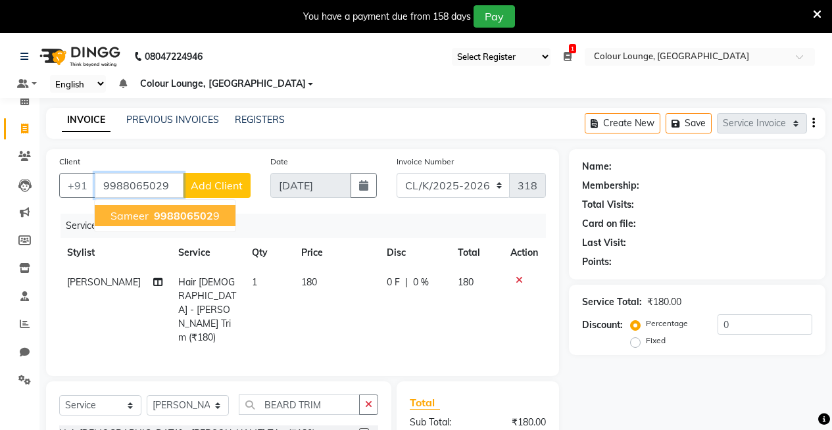
type input "9988065029"
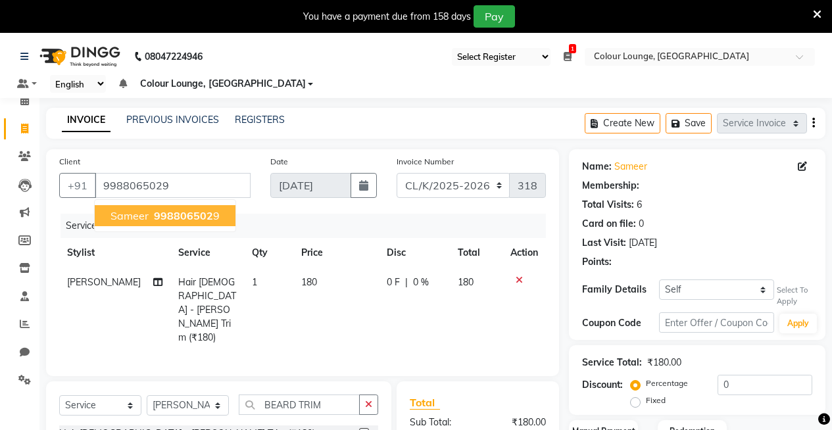
select select "1: Object"
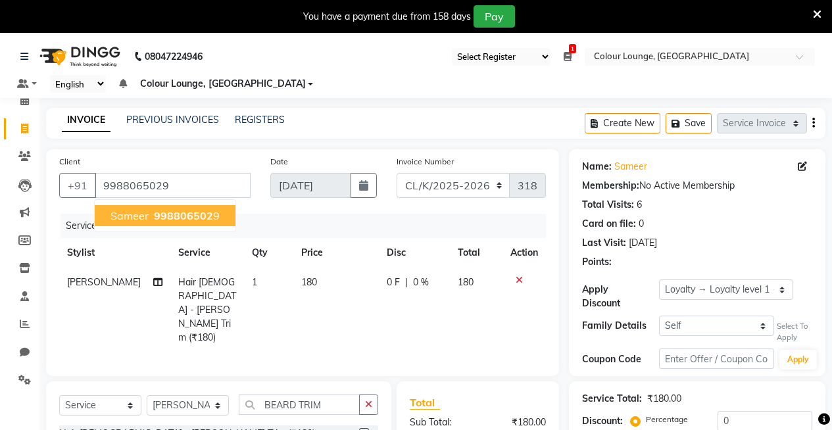
click at [197, 217] on span "998806502" at bounding box center [183, 215] width 59 height 13
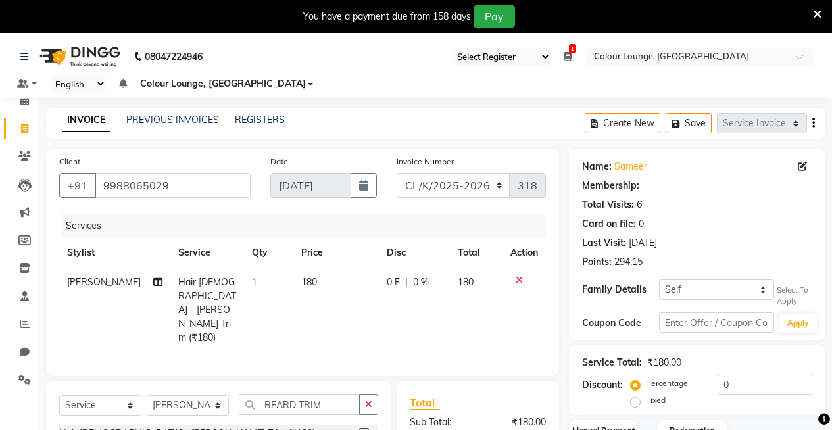
select select "1: Object"
